Goal: Information Seeking & Learning: Learn about a topic

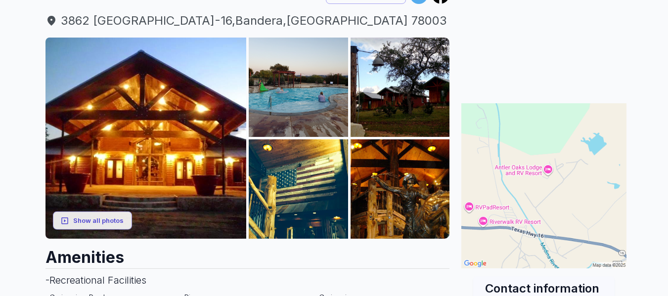
scroll to position [123, 0]
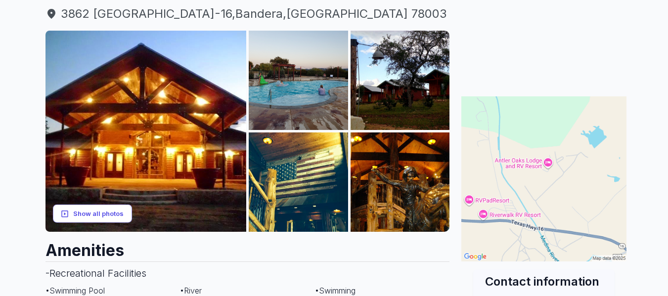
click at [96, 217] on button "Show all photos" at bounding box center [92, 214] width 79 height 18
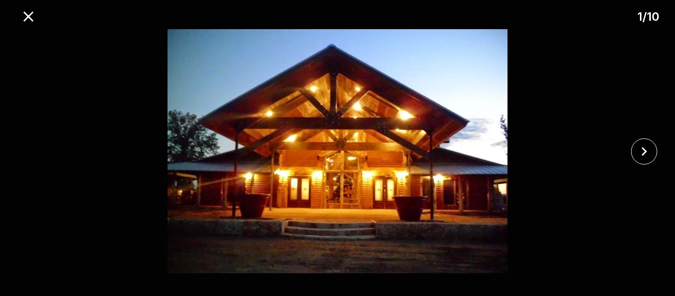
click at [668, 242] on div at bounding box center [337, 151] width 675 height 244
click at [642, 150] on icon "close" at bounding box center [644, 151] width 17 height 17
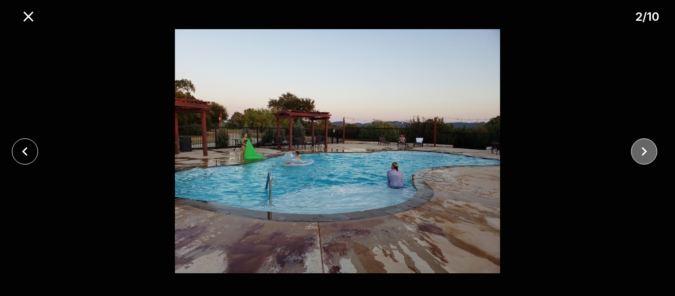
click at [642, 150] on icon "close" at bounding box center [644, 151] width 17 height 17
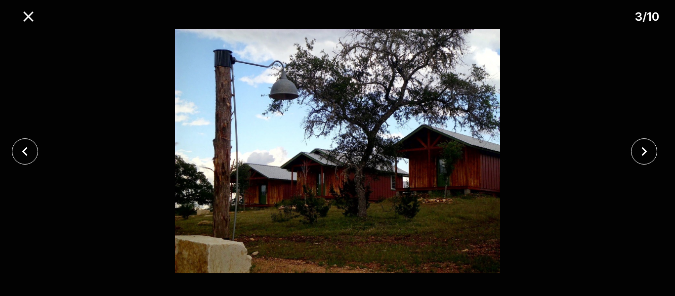
click at [638, 126] on div at bounding box center [337, 151] width 675 height 244
click at [642, 146] on icon "close" at bounding box center [644, 151] width 17 height 17
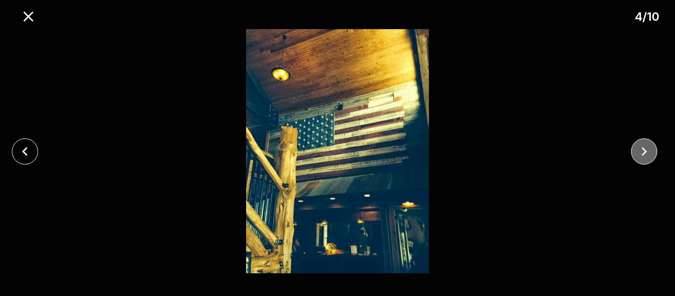
click at [642, 146] on icon "close" at bounding box center [644, 151] width 17 height 17
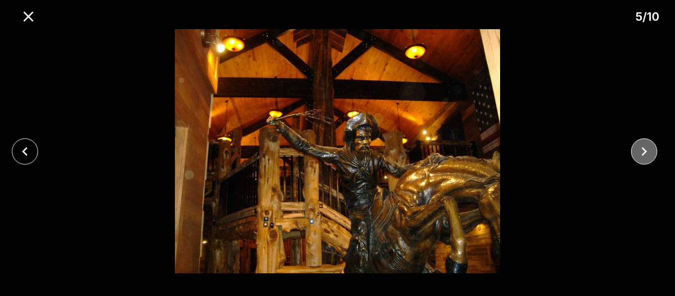
click at [642, 146] on icon "close" at bounding box center [644, 151] width 17 height 17
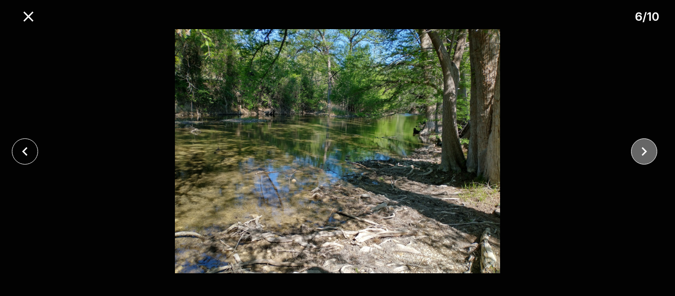
click at [642, 146] on icon "close" at bounding box center [644, 151] width 17 height 17
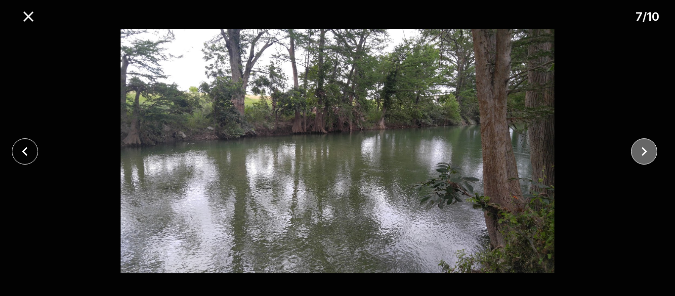
click at [642, 146] on icon "close" at bounding box center [644, 151] width 17 height 17
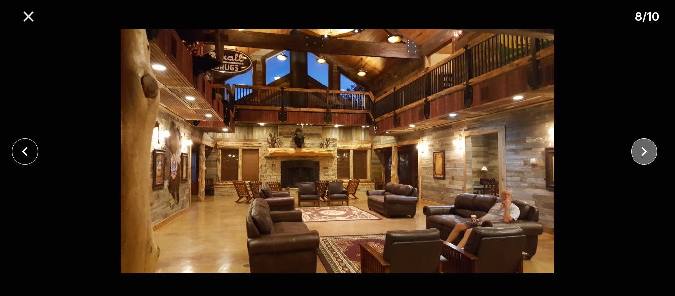
click at [642, 146] on icon "close" at bounding box center [644, 151] width 17 height 17
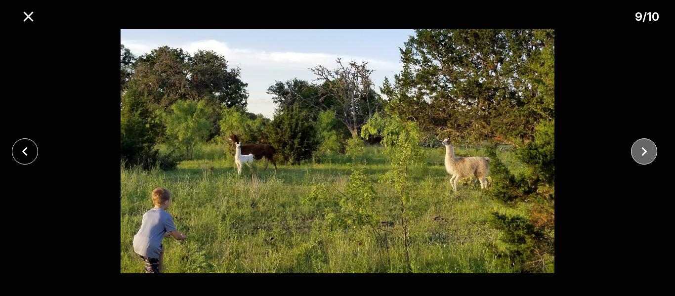
click at [642, 146] on icon "close" at bounding box center [644, 151] width 17 height 17
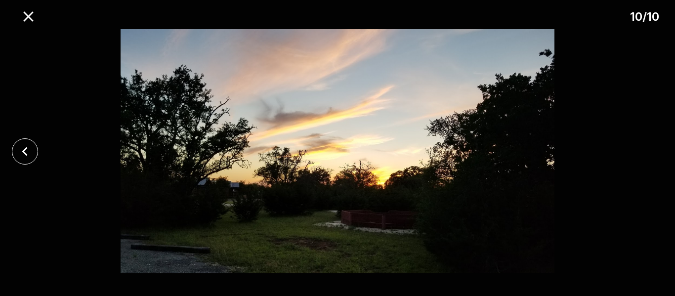
click at [642, 146] on div at bounding box center [337, 151] width 675 height 244
click at [27, 10] on icon "close" at bounding box center [28, 16] width 17 height 17
